Goal: Task Accomplishment & Management: Use online tool/utility

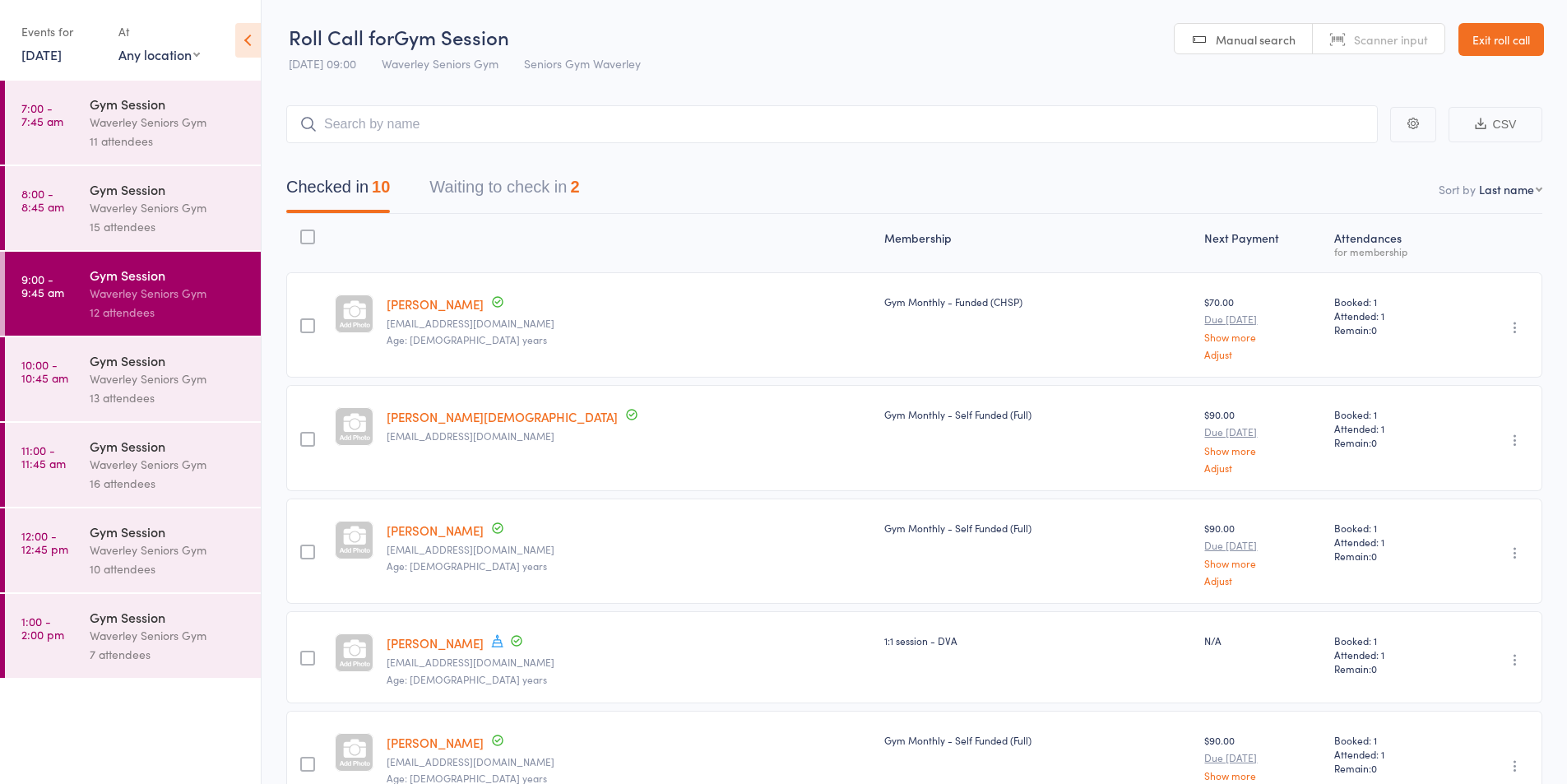
click at [457, 179] on button "Waiting to check in 2" at bounding box center [504, 192] width 150 height 44
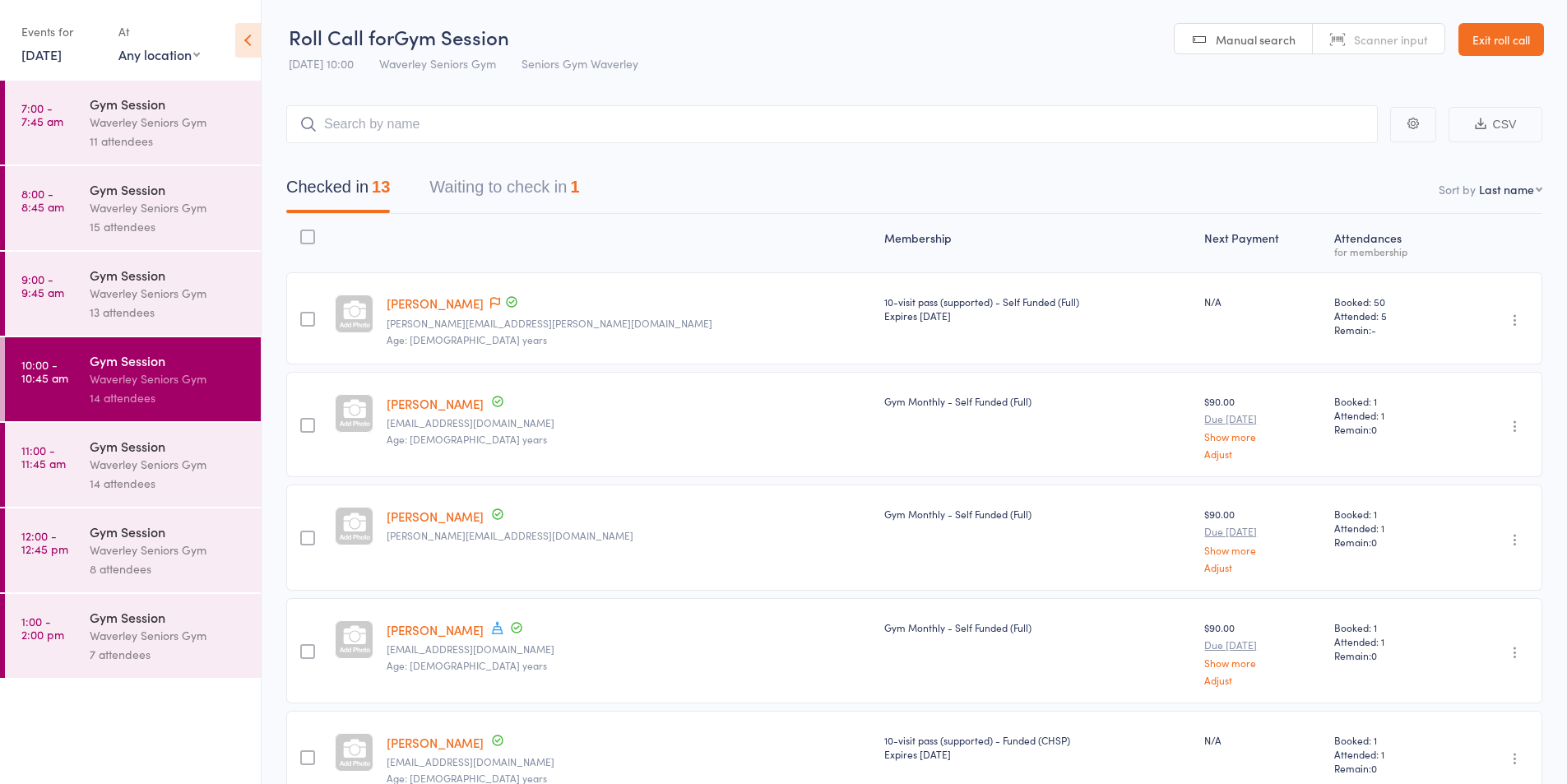
click at [511, 193] on button "Waiting to check in 1" at bounding box center [504, 192] width 150 height 44
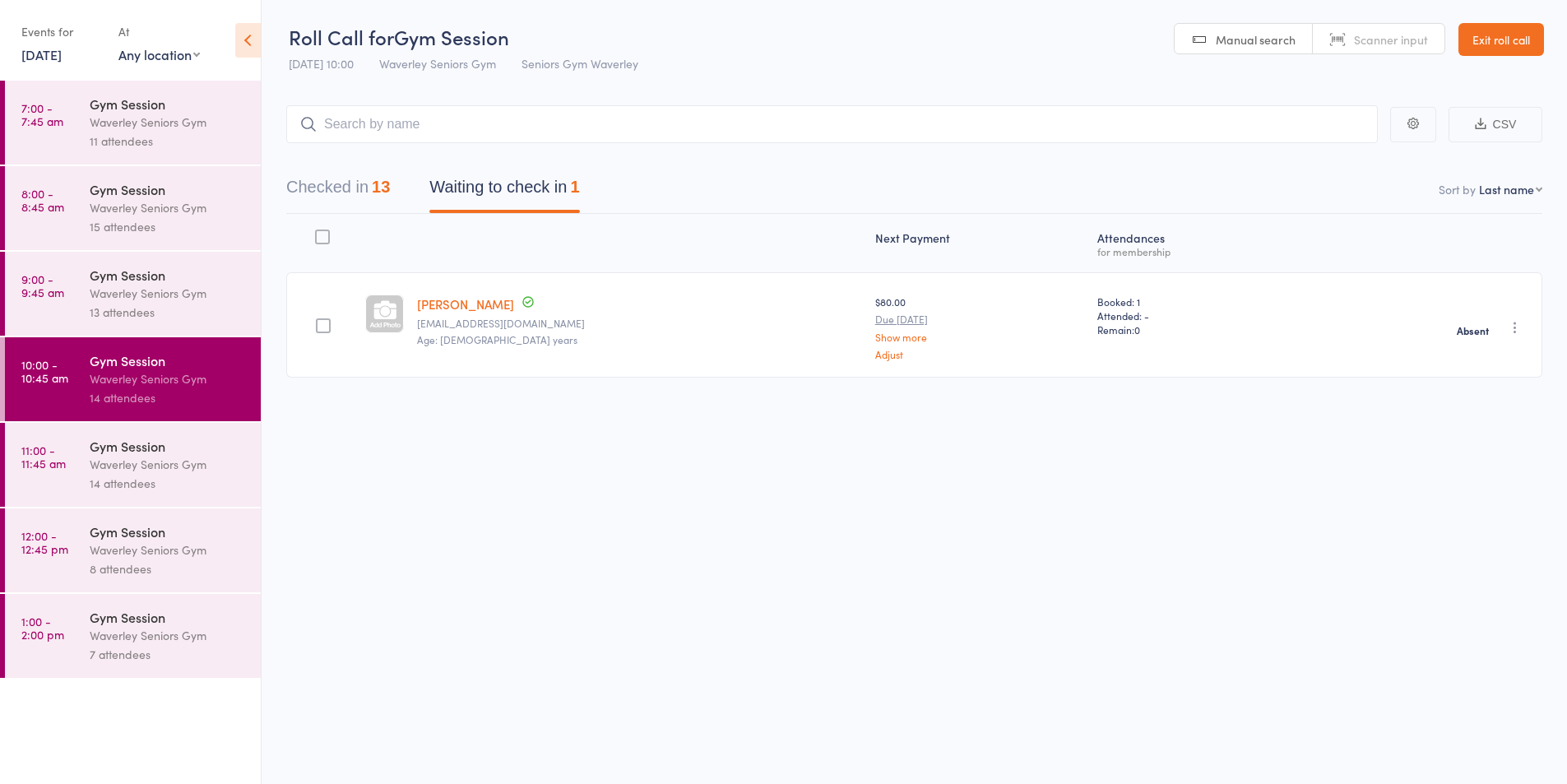
click at [54, 476] on link "11:00 - 11:45 am Gym Session Waverley Seniors Gym 14 attendees" at bounding box center [132, 465] width 256 height 84
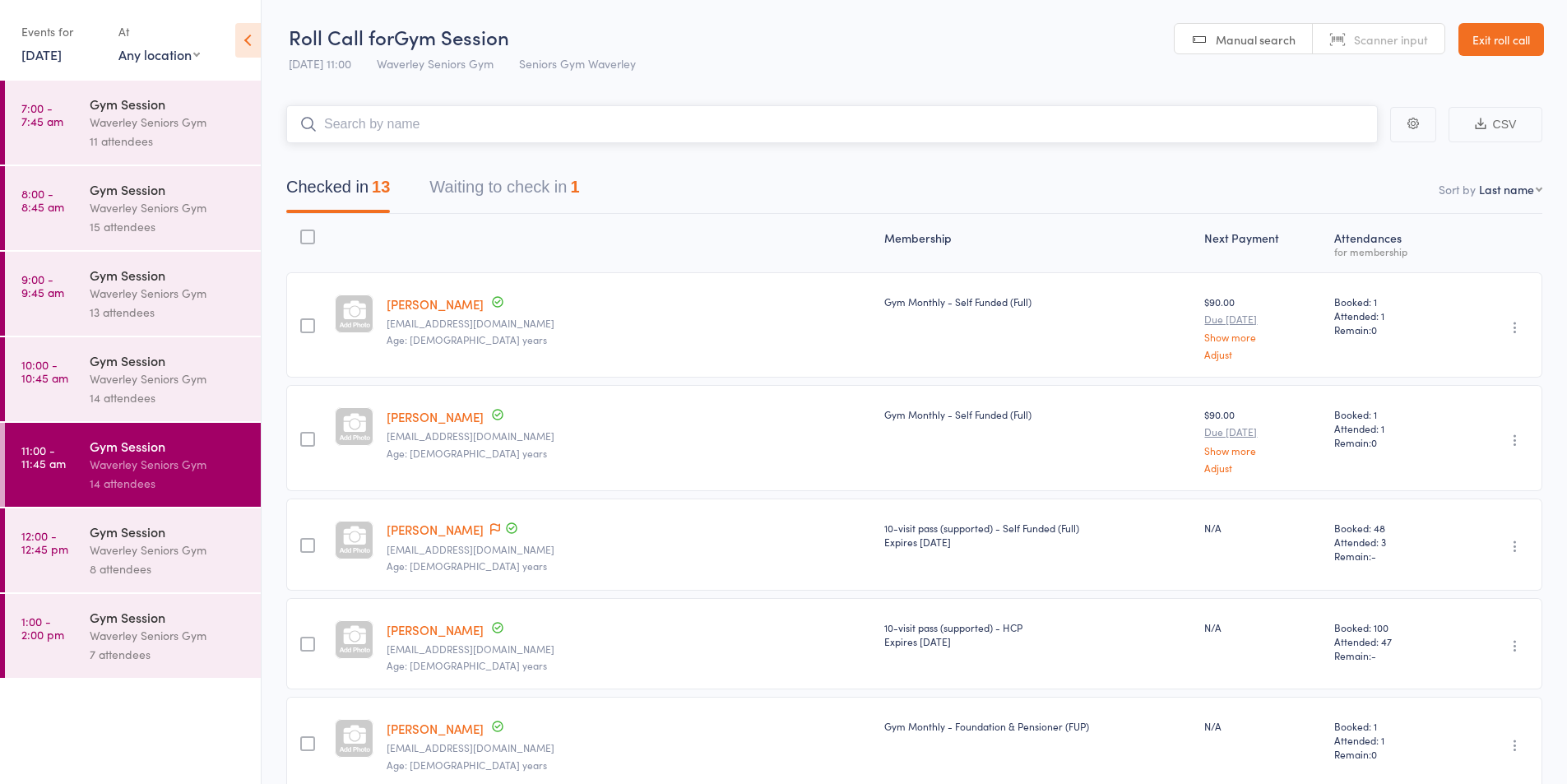
click at [536, 184] on button "Waiting to check in 1" at bounding box center [504, 192] width 150 height 44
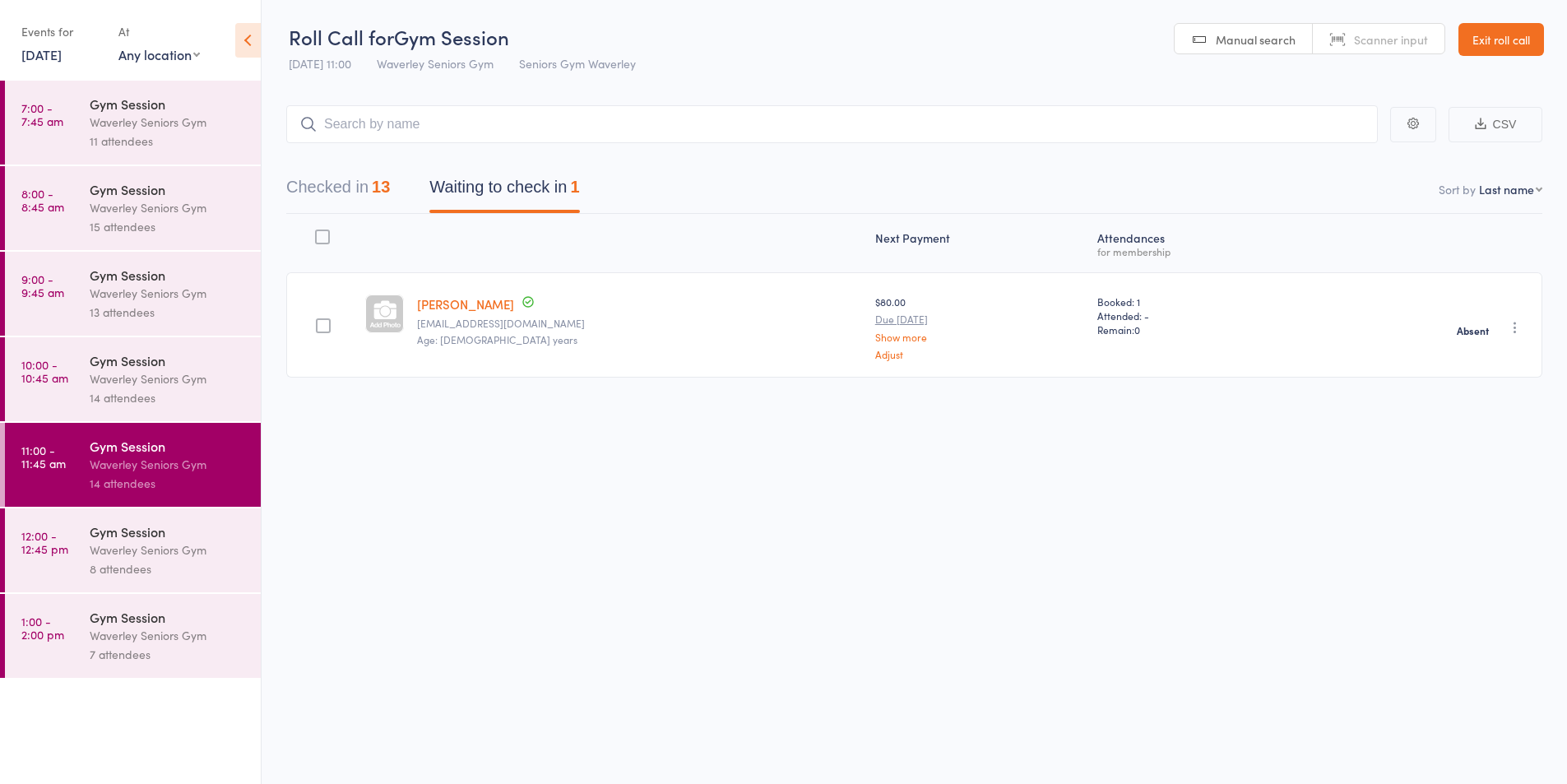
click at [115, 559] on div "8 attendees" at bounding box center [168, 569] width 157 height 19
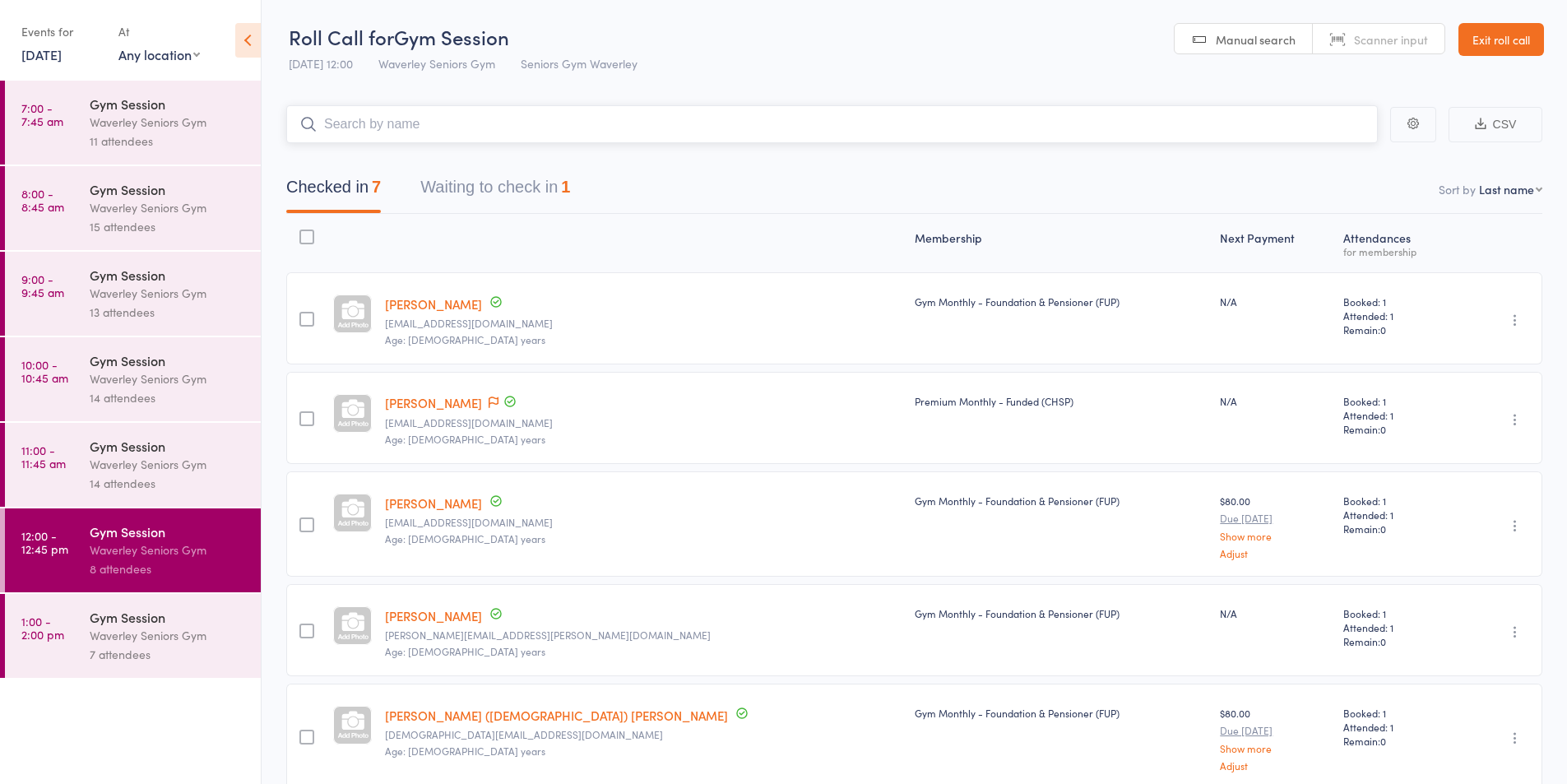
click at [505, 179] on button "Waiting to check in 1" at bounding box center [495, 192] width 150 height 44
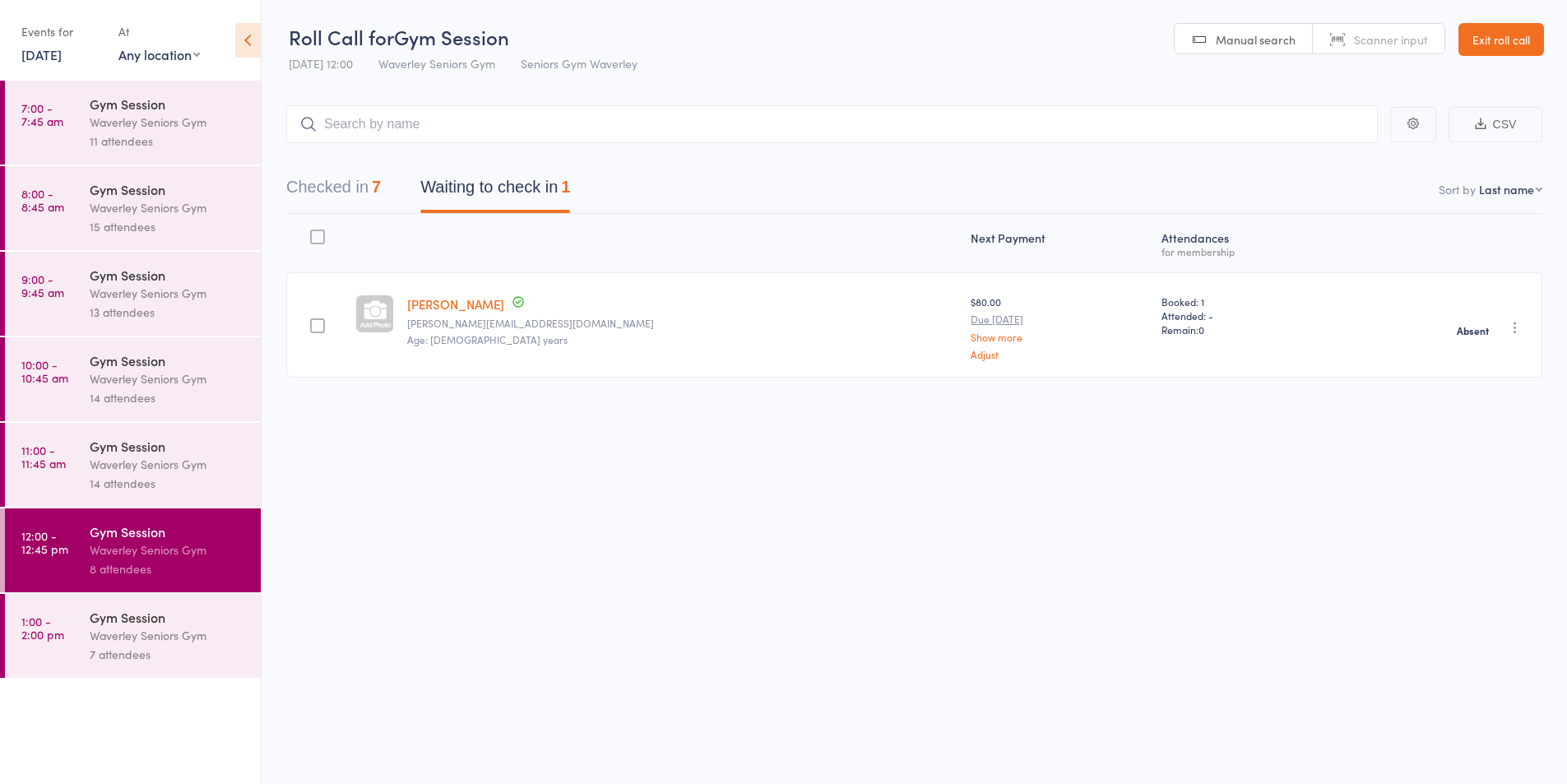
click at [90, 650] on div "7 attendees" at bounding box center [168, 653] width 157 height 19
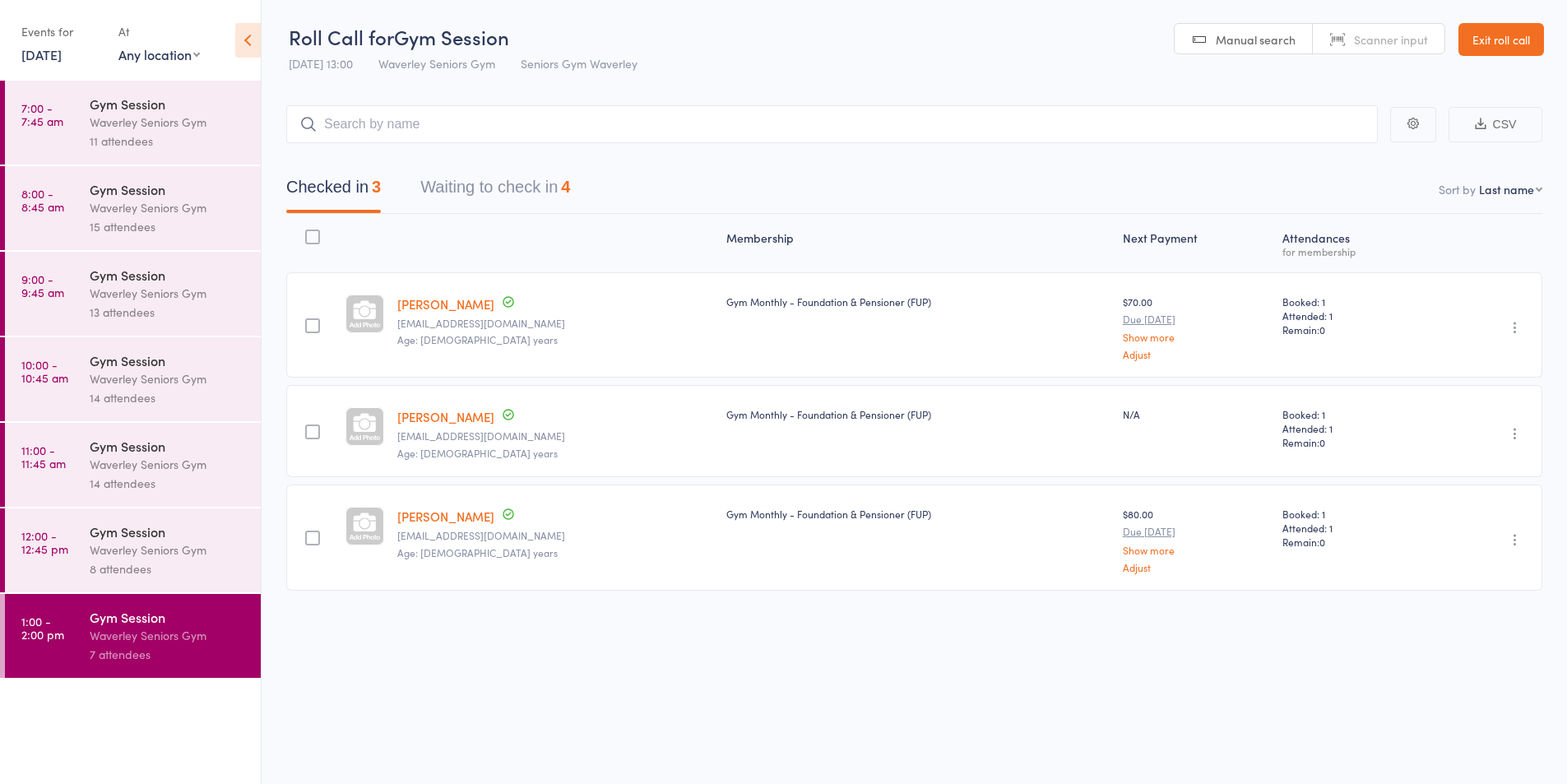
click at [561, 197] on button "Waiting to check in 4" at bounding box center [495, 192] width 150 height 44
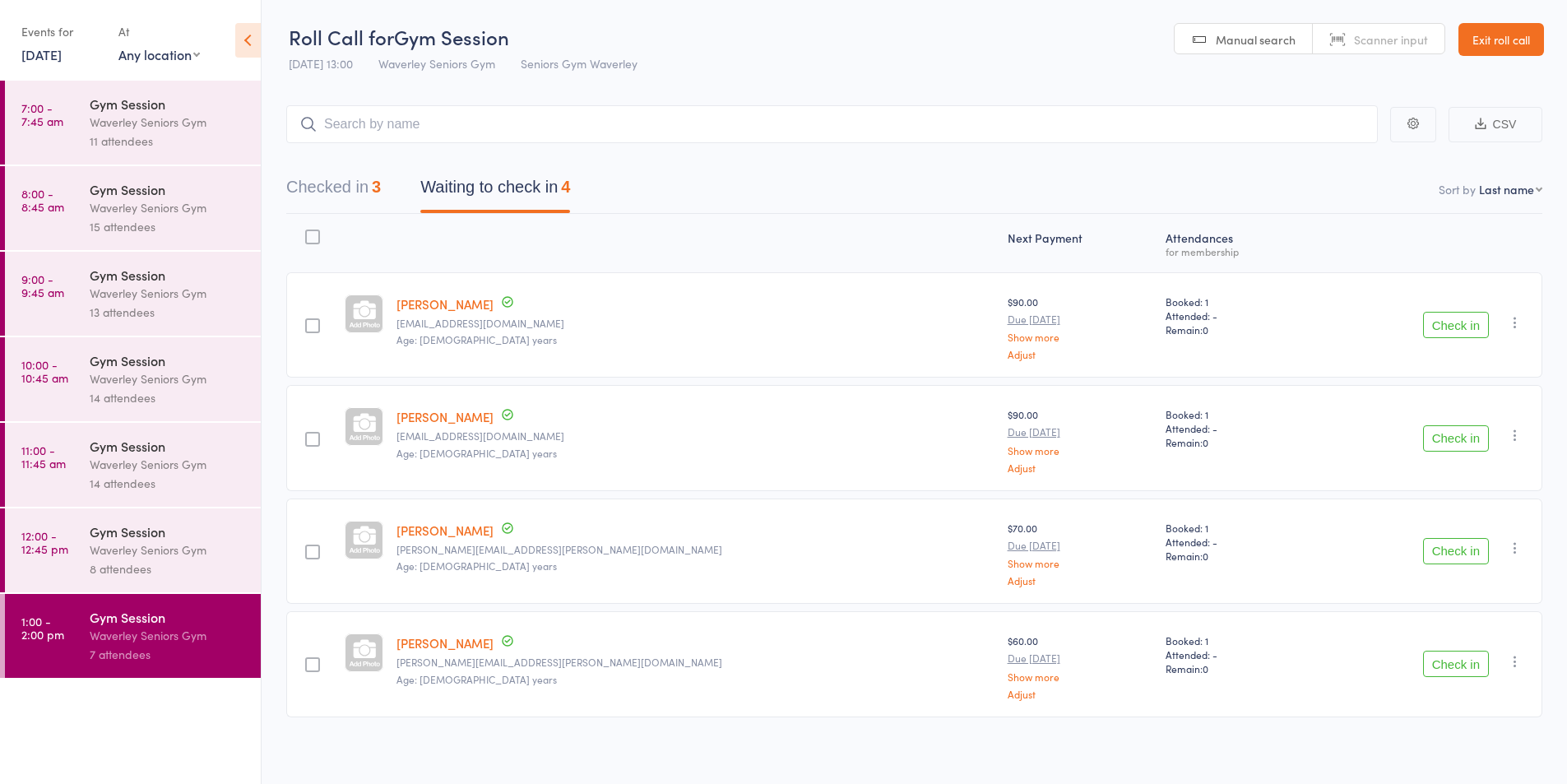
click at [93, 612] on div "Gym Session" at bounding box center [168, 617] width 157 height 18
